Goal: Task Accomplishment & Management: Manage account settings

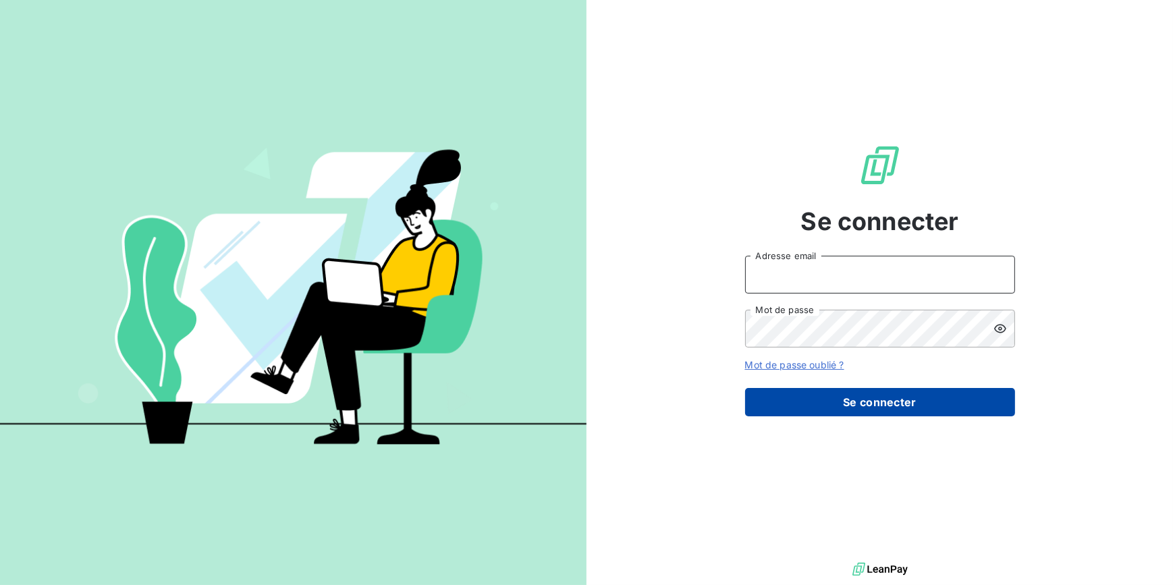
type input "amelie.matray@met.com"
click at [804, 402] on button "Se connecter" at bounding box center [880, 402] width 270 height 28
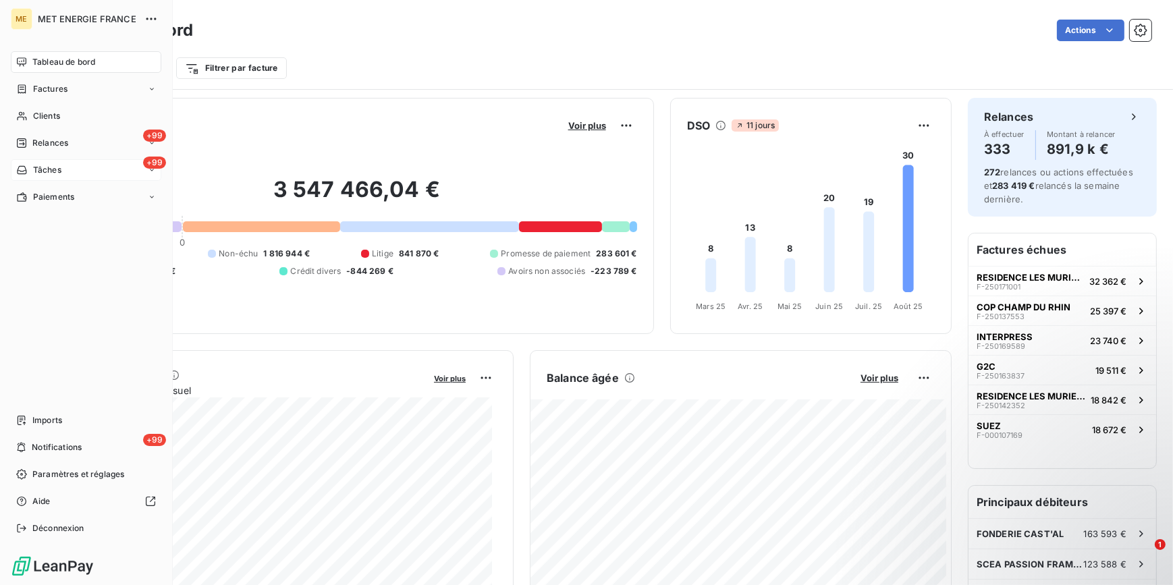
click at [57, 173] on span "Tâches" at bounding box center [47, 170] width 28 height 12
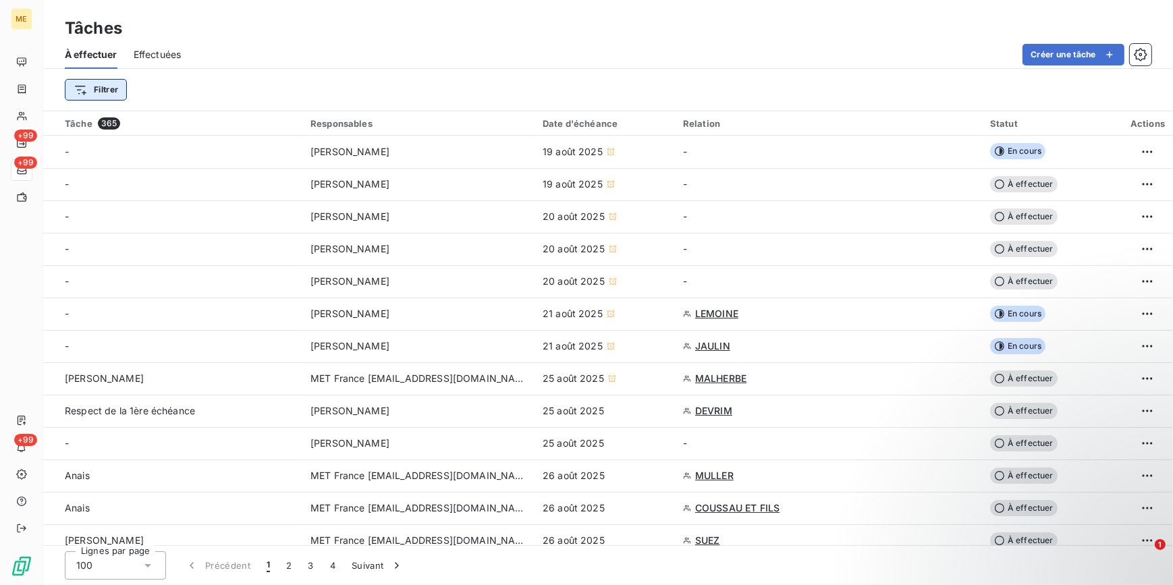
click at [111, 94] on html "ME +99 +99 +99 Tâches À effectuer Effectuées Créer une tâche Filtrer Tâche 365 …" at bounding box center [586, 292] width 1173 height 585
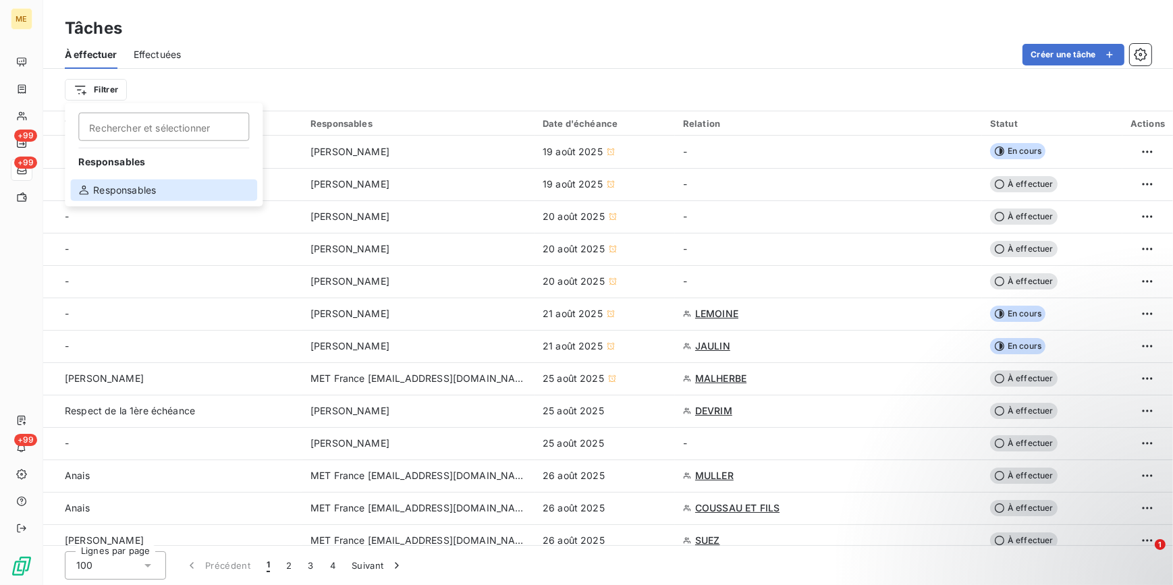
click at [113, 190] on div "Responsables" at bounding box center [163, 191] width 187 height 22
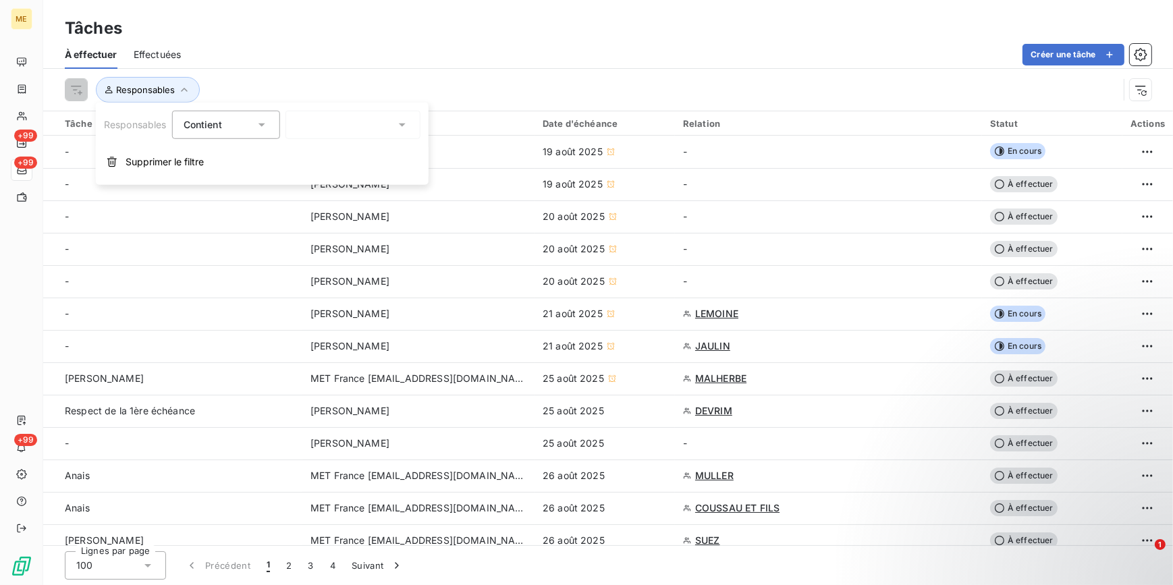
click at [377, 128] on div at bounding box center [353, 125] width 135 height 28
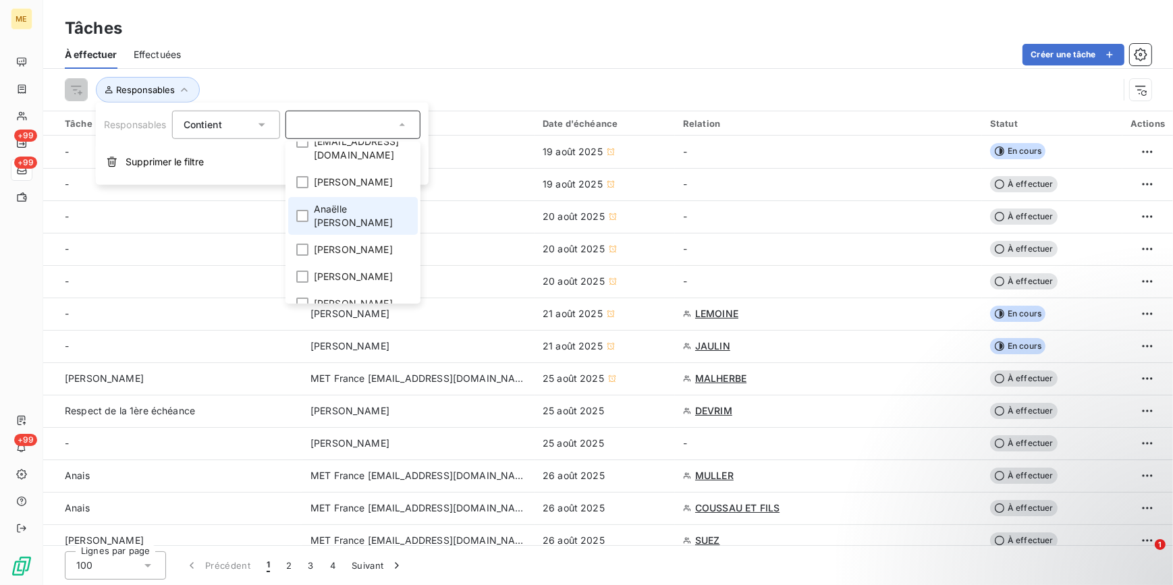
scroll to position [122, 0]
click at [372, 203] on span "[PERSON_NAME]" at bounding box center [353, 210] width 79 height 14
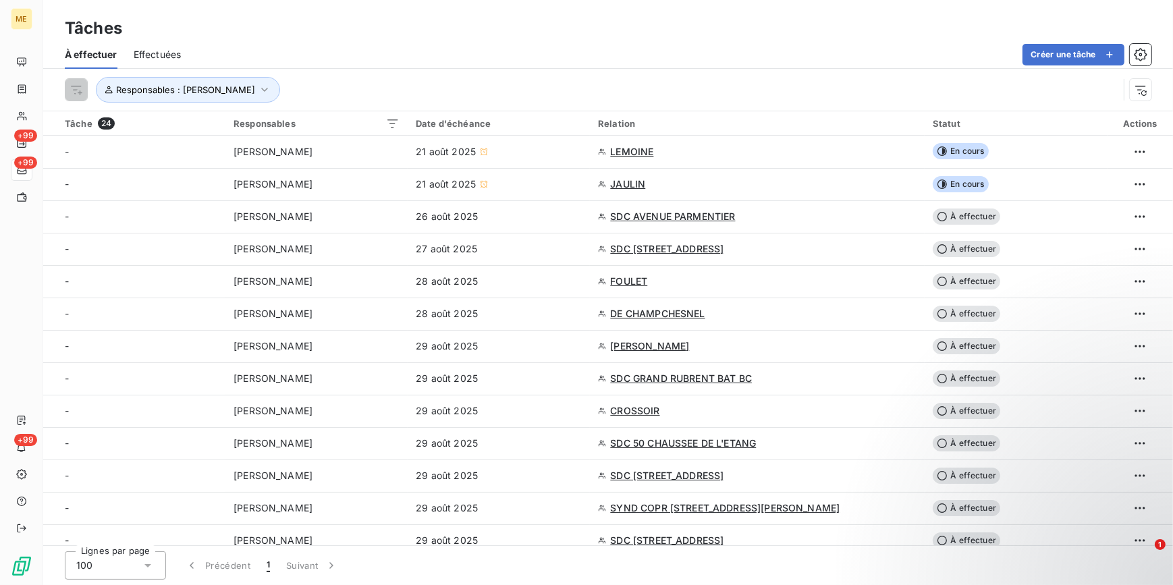
click at [483, 52] on div "Créer une tâche" at bounding box center [674, 55] width 955 height 22
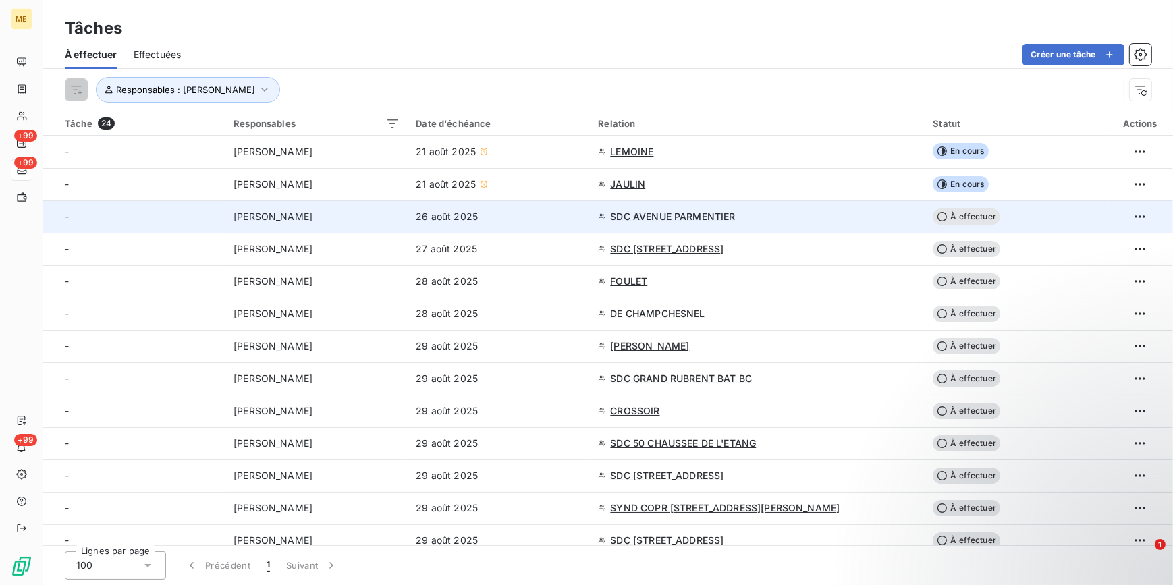
click at [869, 205] on td "SDC AVENUE PARMENTIER" at bounding box center [757, 217] width 335 height 32
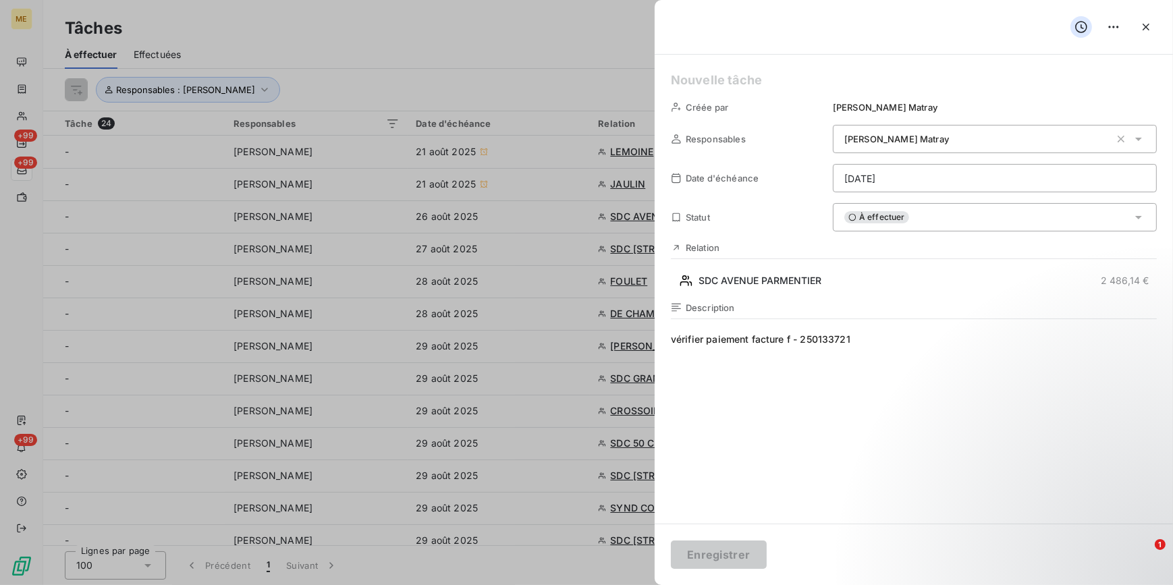
click at [611, 281] on div at bounding box center [586, 292] width 1173 height 585
click at [1148, 27] on icon "button" at bounding box center [1147, 27] width 14 height 14
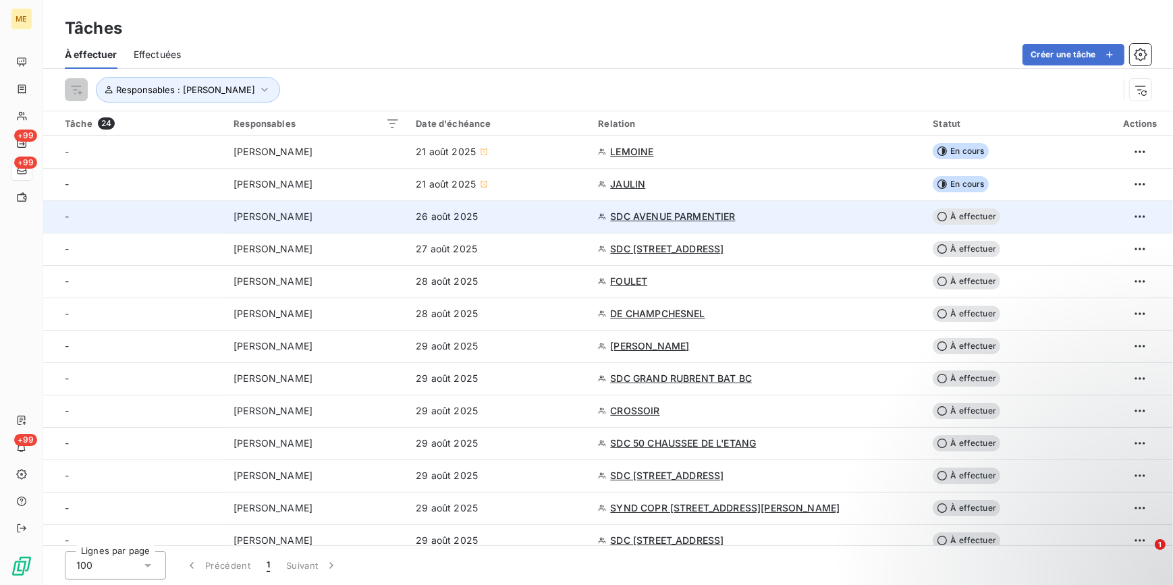
click at [671, 216] on span "SDC AVENUE PARMENTIER" at bounding box center [672, 217] width 125 height 14
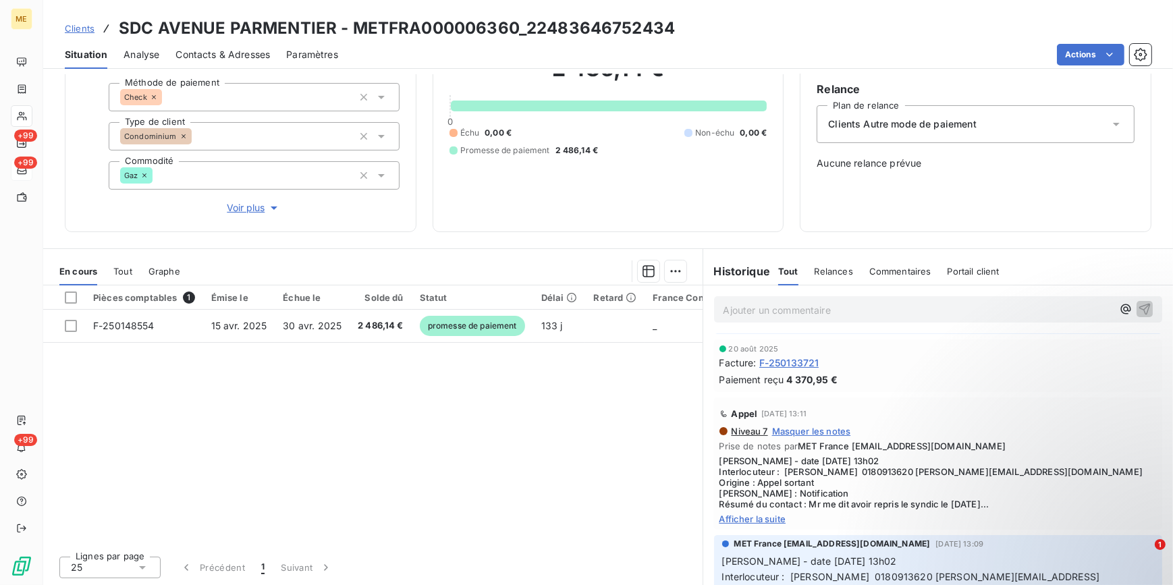
scroll to position [61, 0]
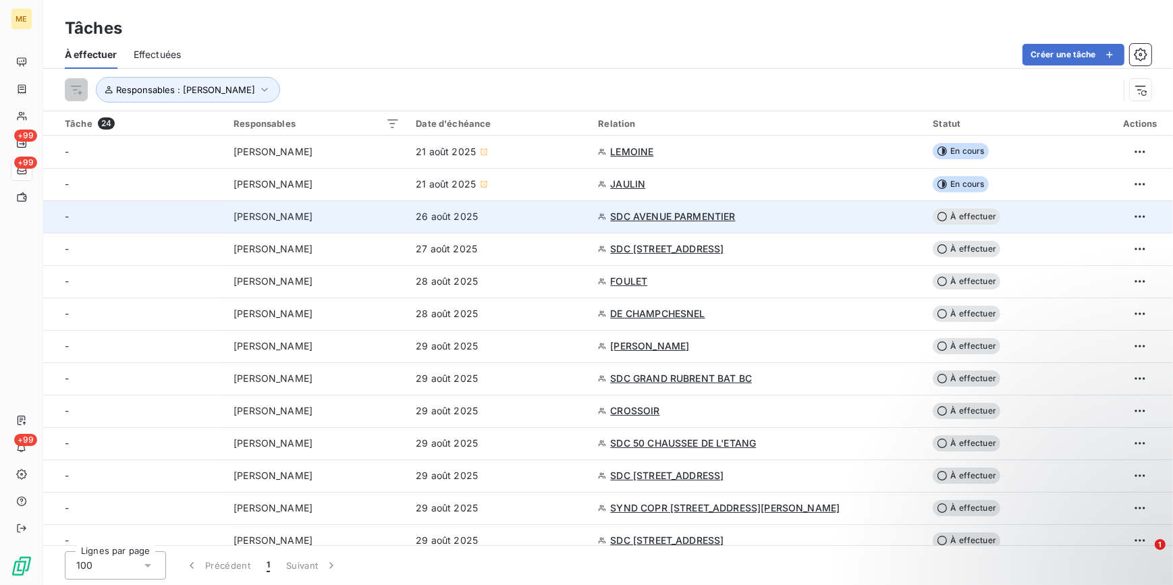
click at [876, 217] on div "SDC AVENUE PARMENTIER" at bounding box center [757, 217] width 319 height 14
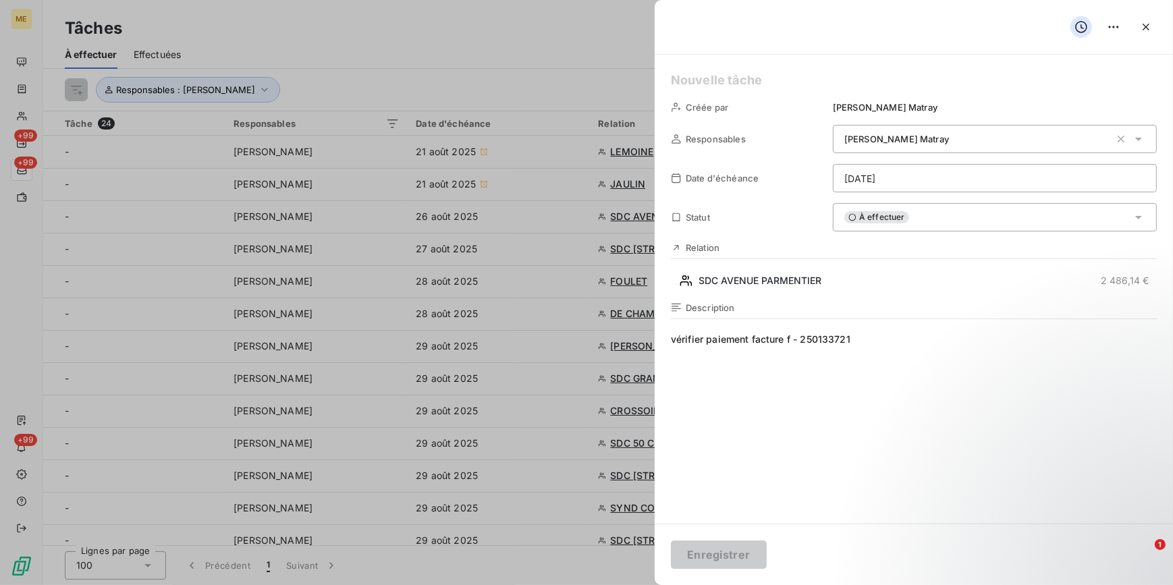
click at [927, 219] on div "À effectuer" at bounding box center [995, 217] width 324 height 28
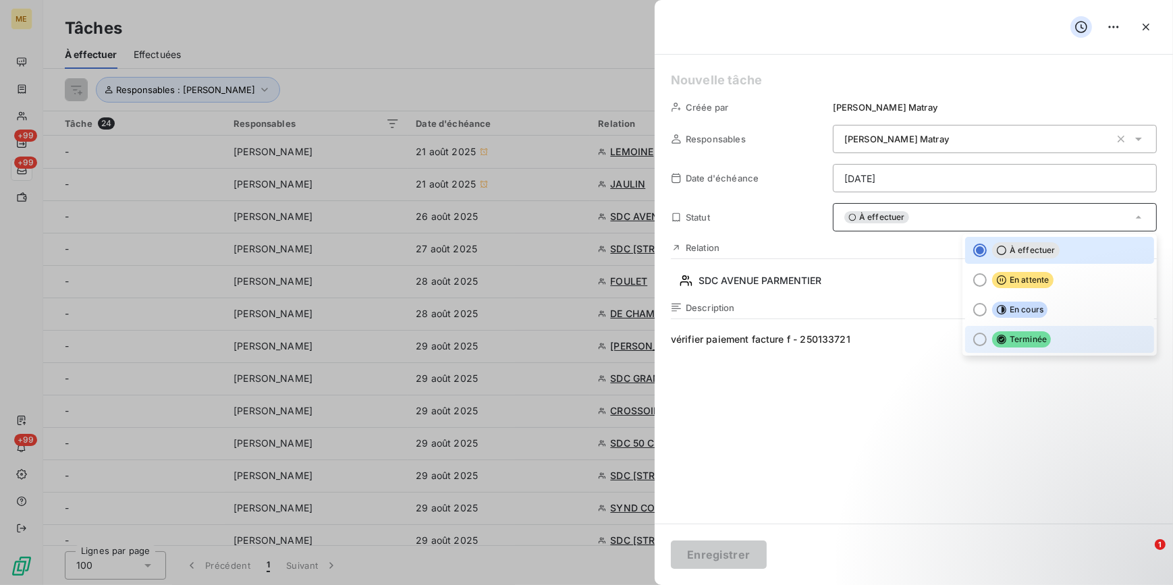
click at [1039, 329] on li "Terminée" at bounding box center [1059, 339] width 189 height 27
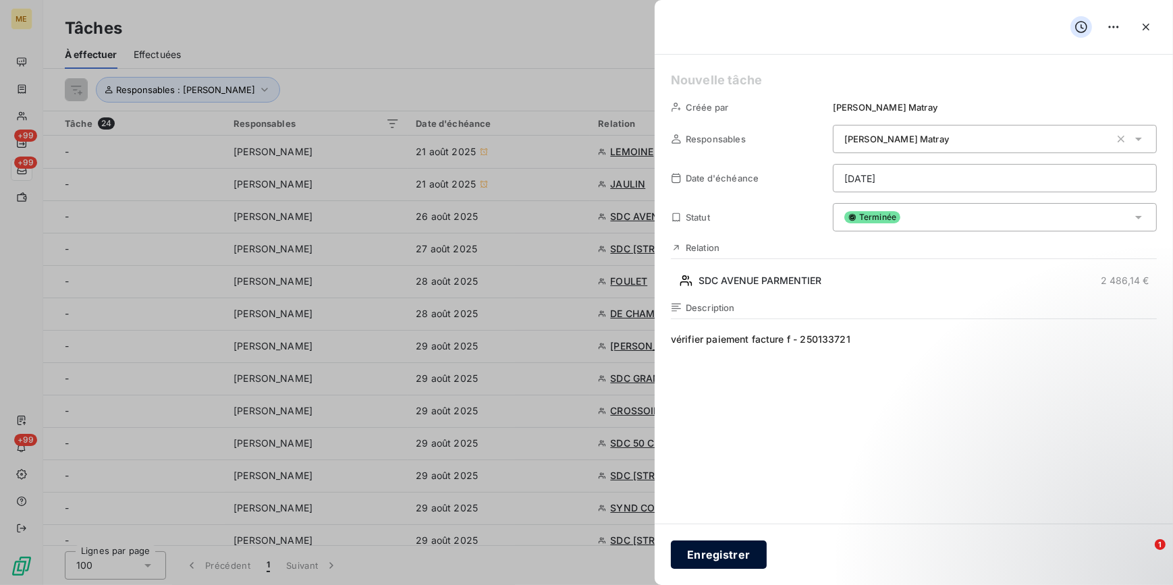
click at [747, 547] on button "Enregistrer" at bounding box center [719, 555] width 96 height 28
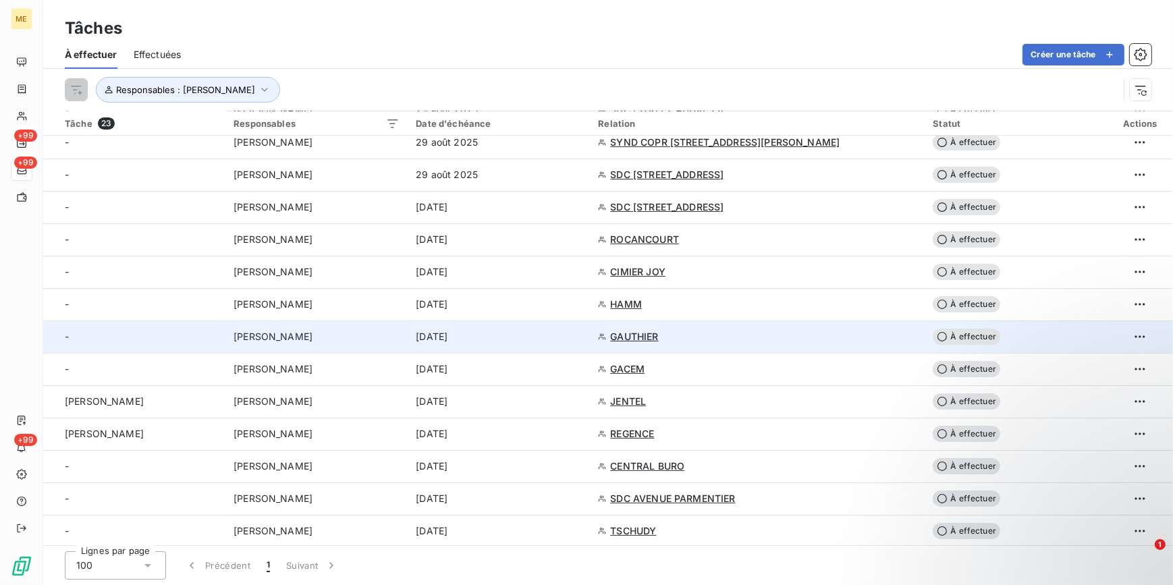
scroll to position [335, 0]
